Goal: Information Seeking & Learning: Check status

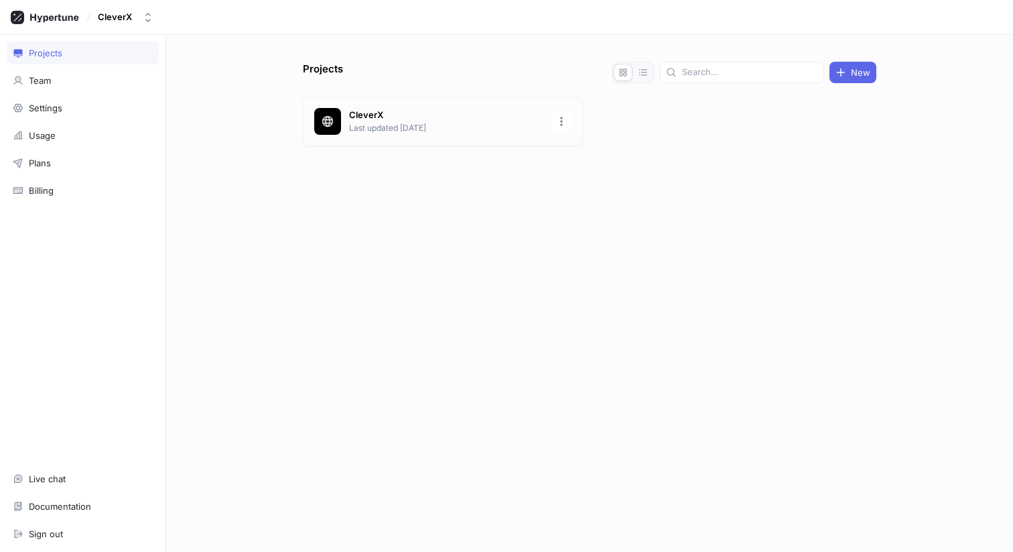
click at [363, 115] on p "CleverX" at bounding box center [446, 115] width 194 height 13
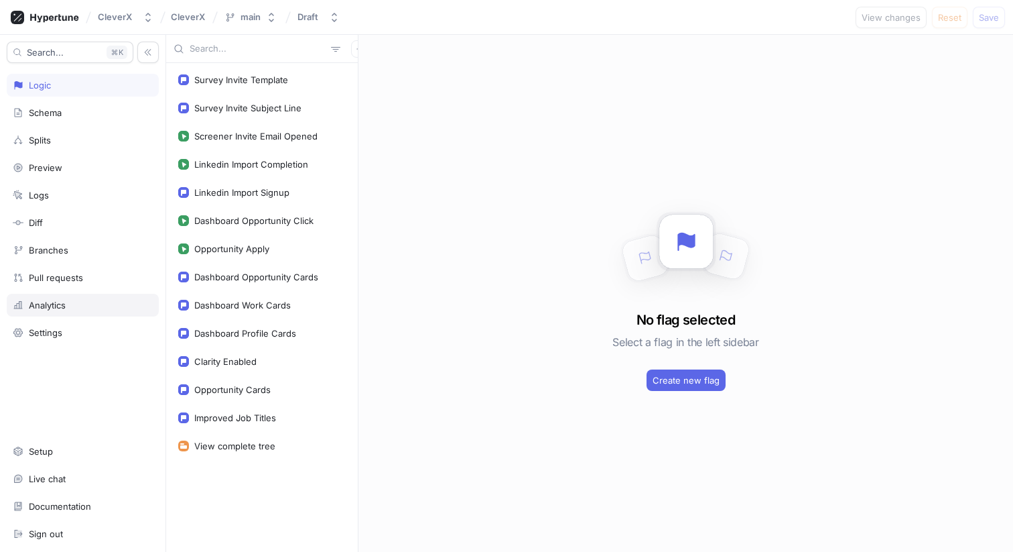
click at [78, 304] on div "Analytics" at bounding box center [83, 305] width 140 height 11
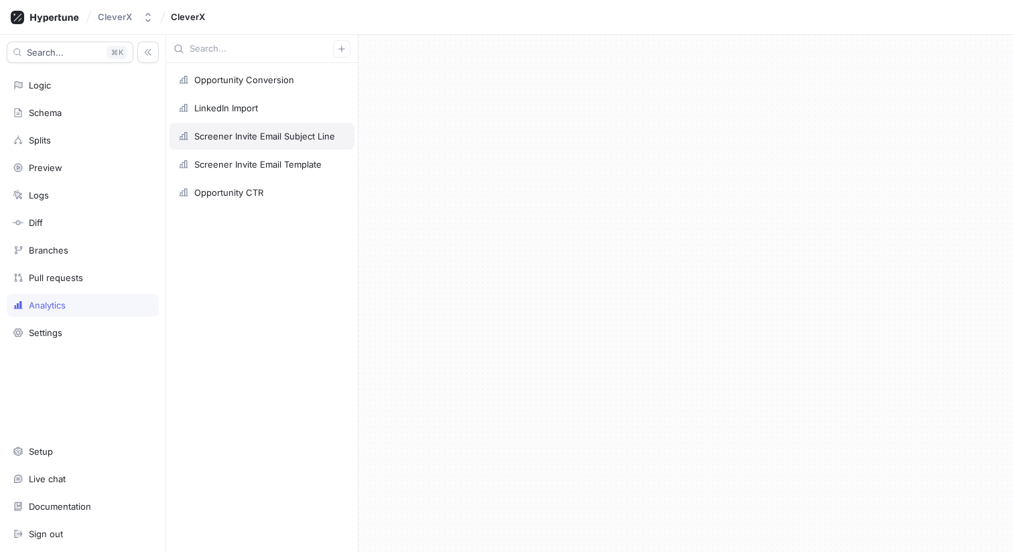
click at [271, 132] on div "Screener Invite Email Subject Line" at bounding box center [264, 136] width 141 height 11
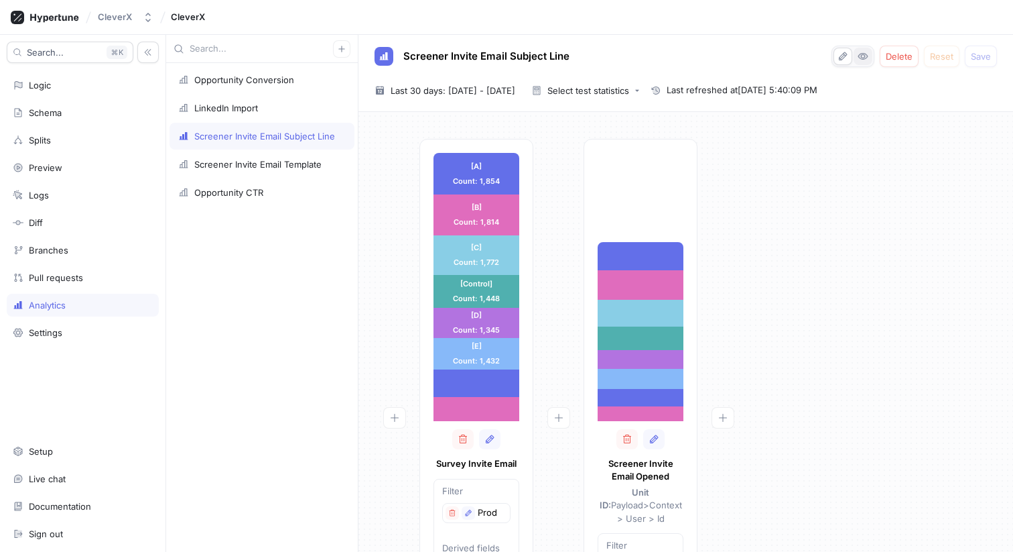
click at [867, 57] on icon "button" at bounding box center [863, 57] width 9 height 6
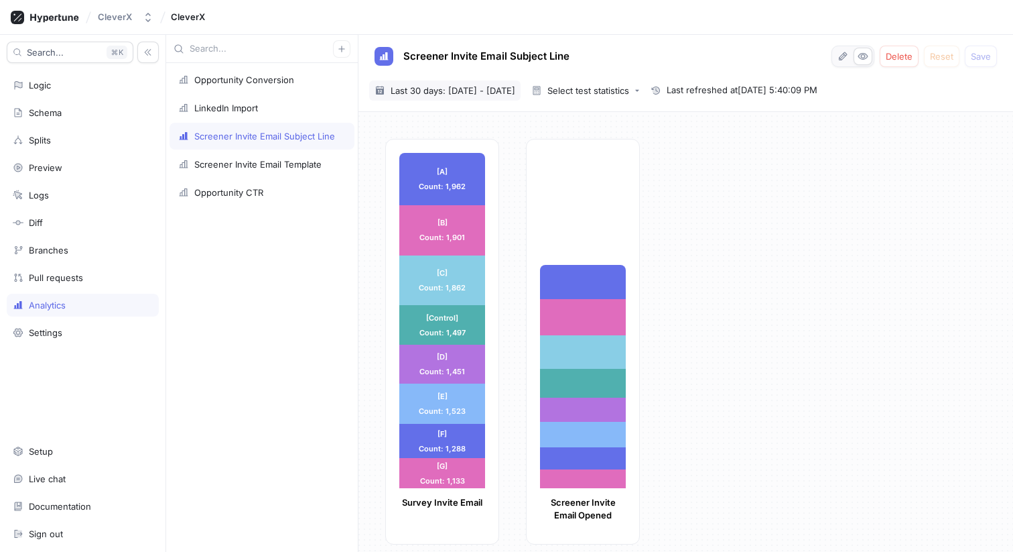
click at [512, 90] on span "Last 30 days: [DATE] - [DATE]" at bounding box center [453, 90] width 125 height 13
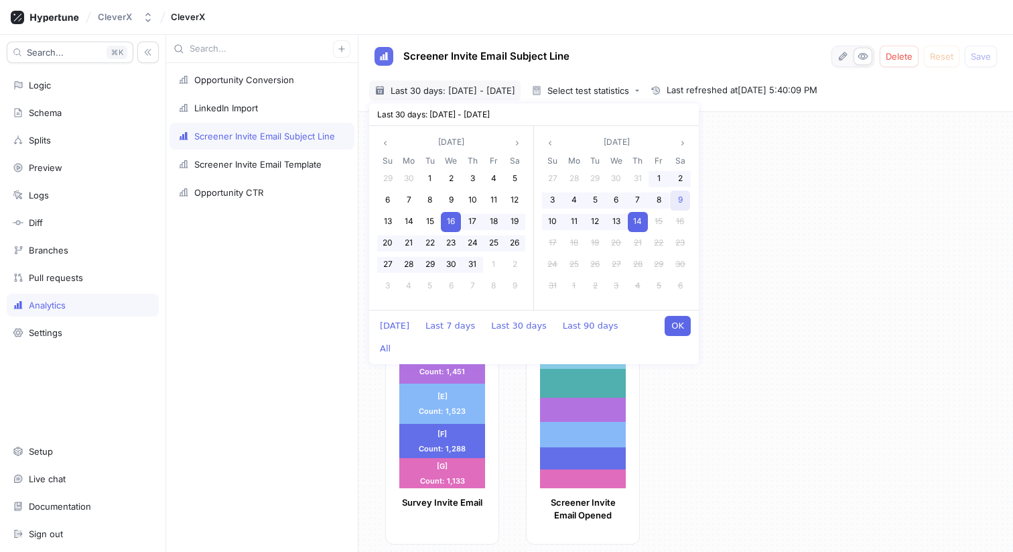
click at [676, 198] on div "9" at bounding box center [680, 200] width 20 height 20
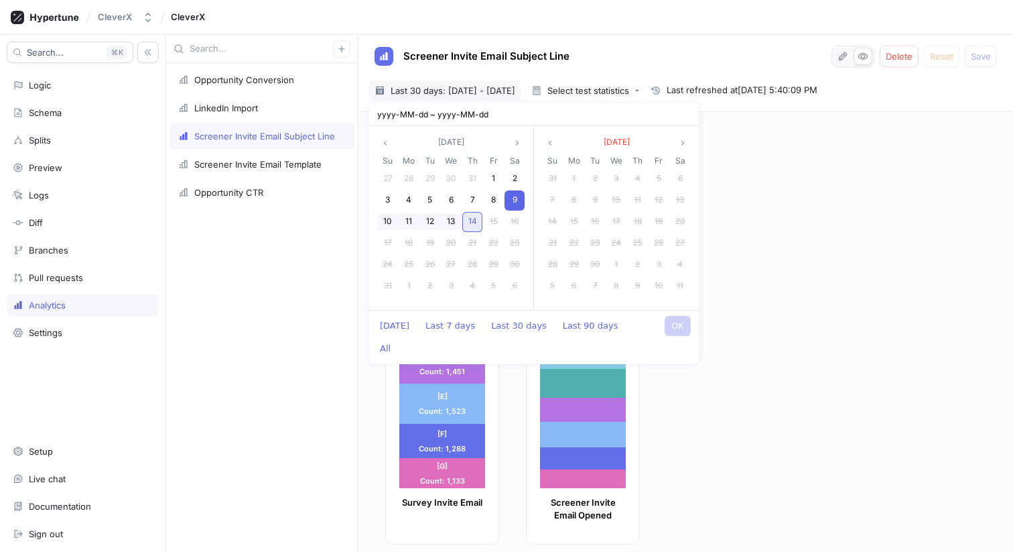
click at [476, 223] on span "14" at bounding box center [472, 221] width 9 height 10
click at [682, 320] on button "OK" at bounding box center [678, 326] width 26 height 20
type input "[DATE] ~ [DATE]"
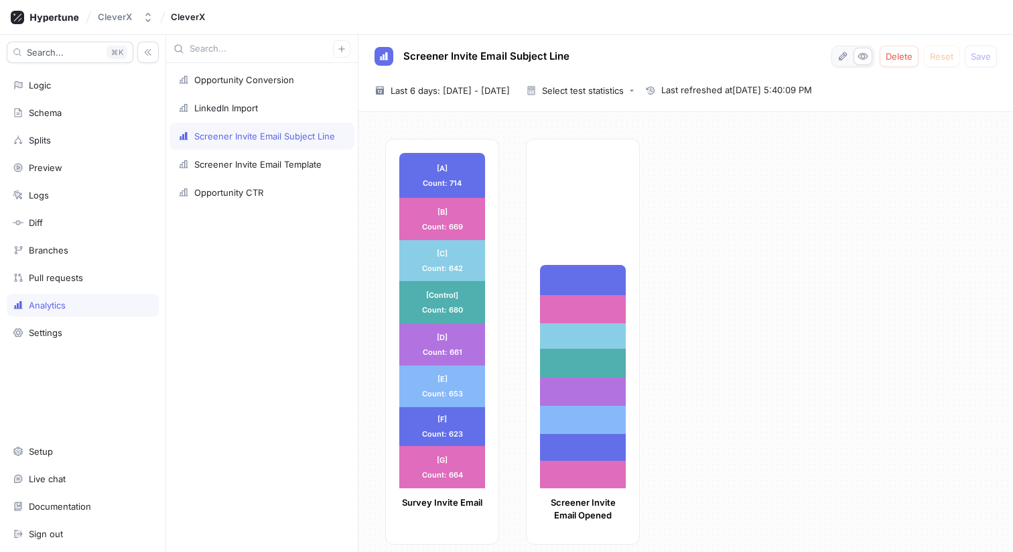
click at [714, 224] on div "[A] Count: 714 [A] Count: 714 [B] Count: 669 [B] Count: 669 [C] Count: 642 [C] …" at bounding box center [693, 346] width 617 height 414
